Goal: Subscribe to service/newsletter

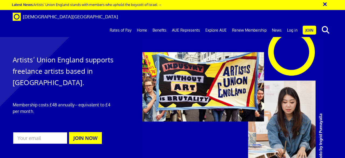
scroll to position [0, 1]
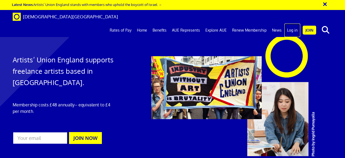
click at [289, 23] on link "Log in" at bounding box center [293, 29] width 16 height 13
click at [51, 136] on input "email" at bounding box center [40, 138] width 55 height 12
type input "[EMAIL_ADDRESS][DOMAIN_NAME]"
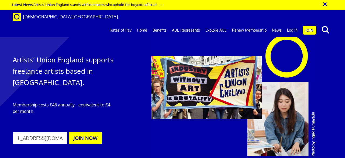
click at [69, 132] on button "JOIN NOW" at bounding box center [85, 138] width 33 height 12
click at [290, 23] on link "Log in" at bounding box center [293, 29] width 16 height 13
click at [294, 23] on link "Log in" at bounding box center [293, 29] width 16 height 13
